Goal: Information Seeking & Learning: Learn about a topic

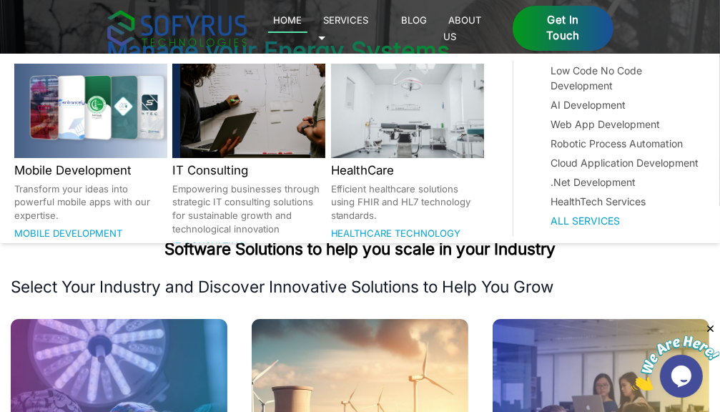
click at [369, 24] on link "Services 🞃" at bounding box center [343, 27] width 51 height 33
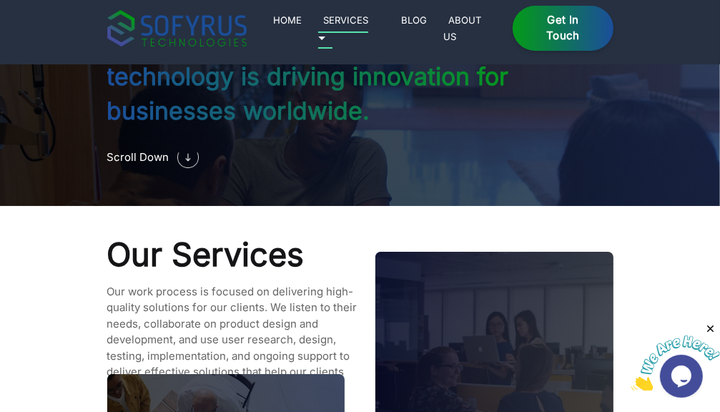
scroll to position [1176, 0]
